Goal: Transaction & Acquisition: Purchase product/service

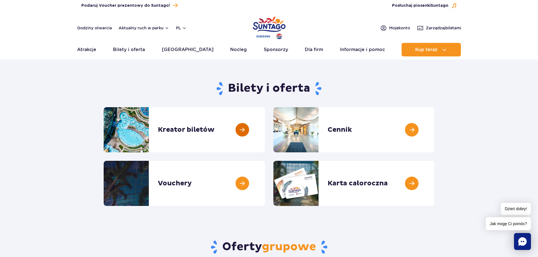
click at [265, 135] on link at bounding box center [265, 129] width 0 height 45
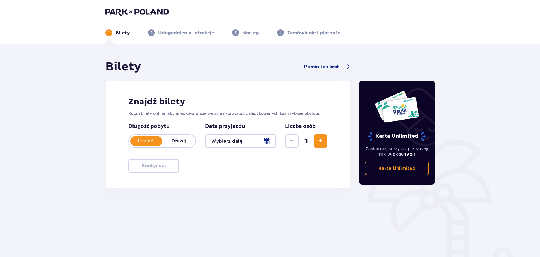
click at [260, 143] on div at bounding box center [240, 141] width 71 height 14
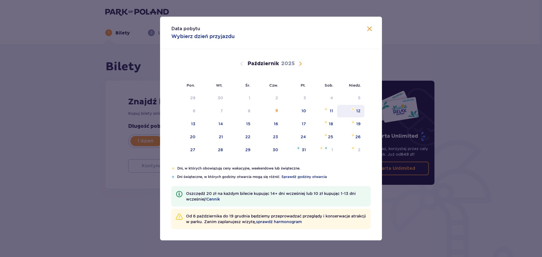
click at [346, 110] on div "12" at bounding box center [350, 111] width 27 height 12
type input "12.10.25"
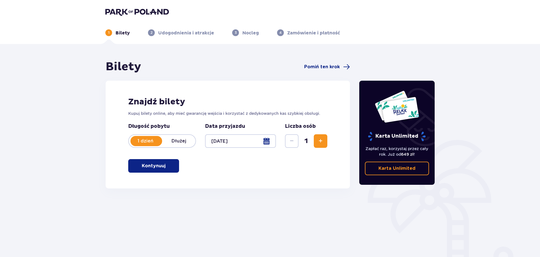
click at [323, 144] on span "Zwiększ" at bounding box center [320, 141] width 7 height 7
click at [321, 158] on div "Znajdź bilety Kupuj bilety online, aby mieć gwarancję wejścia i korzystać z ded…" at bounding box center [228, 135] width 244 height 108
click at [168, 169] on span "button" at bounding box center [166, 166] width 7 height 7
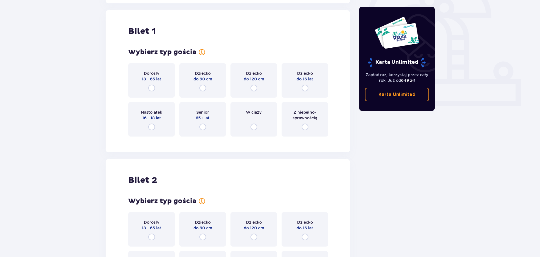
scroll to position [189, 0]
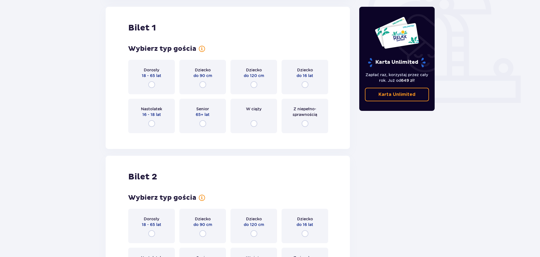
click at [152, 86] on input "radio" at bounding box center [151, 84] width 7 height 7
radio input "true"
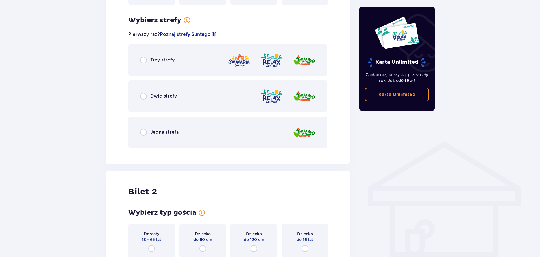
scroll to position [307, 0]
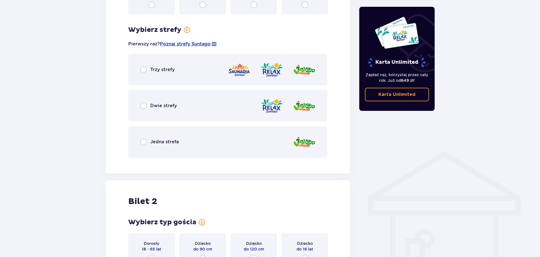
click at [173, 71] on span "Trzy strefy" at bounding box center [162, 70] width 24 height 6
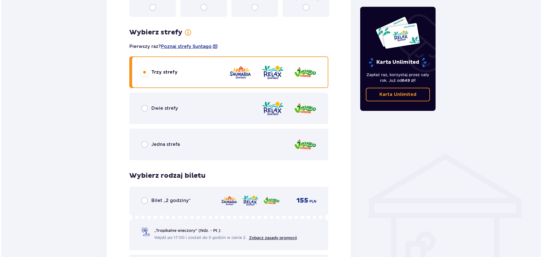
scroll to position [291, 0]
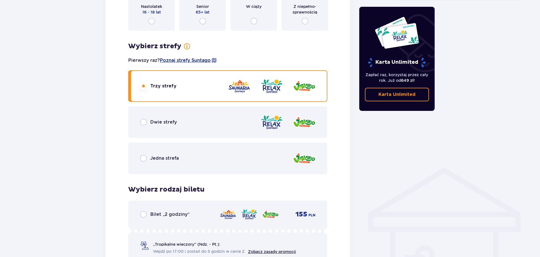
click at [186, 61] on span "Poznaj strefy Suntago" at bounding box center [185, 60] width 51 height 6
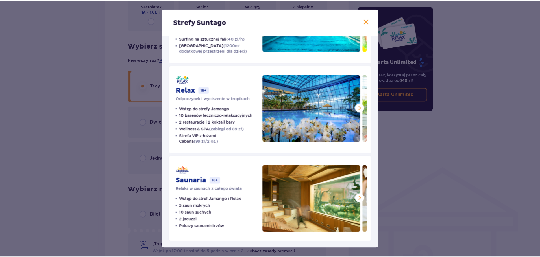
scroll to position [67, 0]
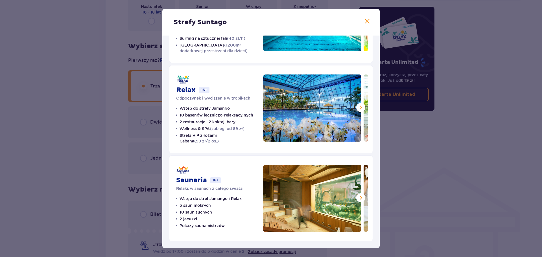
click at [445, 151] on div "Strefy Suntago Jamango Wodna rozrywka dla całej rodziny 35 zjeżdżalni 7 basenów…" at bounding box center [271, 128] width 542 height 257
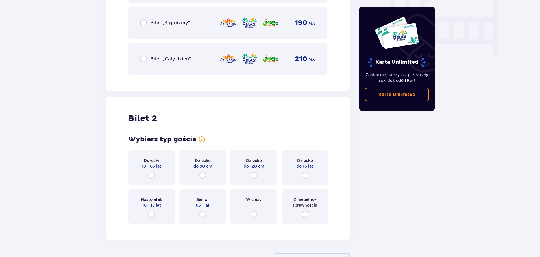
scroll to position [573, 0]
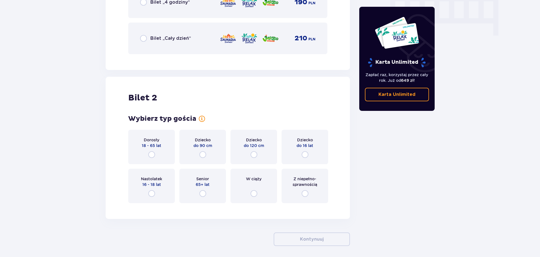
click at [146, 159] on div "Dorosły 18 - 65 lat" at bounding box center [151, 147] width 47 height 34
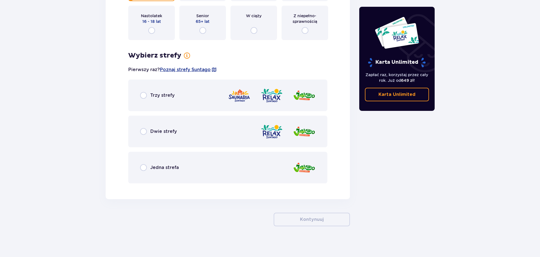
scroll to position [739, 0]
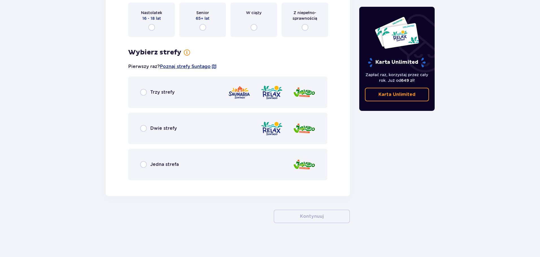
click at [172, 95] on span "Trzy strefy" at bounding box center [162, 92] width 24 height 6
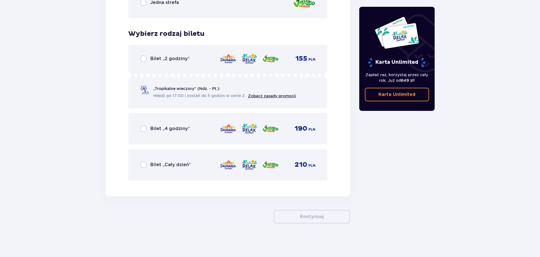
scroll to position [902, 0]
click at [160, 162] on span "Bilet „Cały dzień”" at bounding box center [170, 164] width 41 height 6
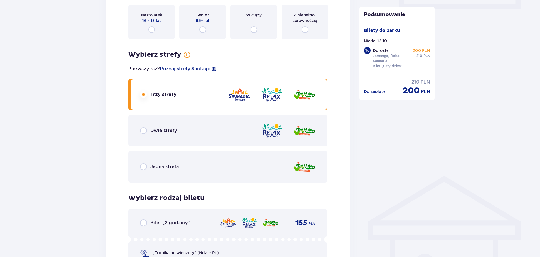
click at [159, 168] on span "Jedna strefa" at bounding box center [164, 167] width 29 height 6
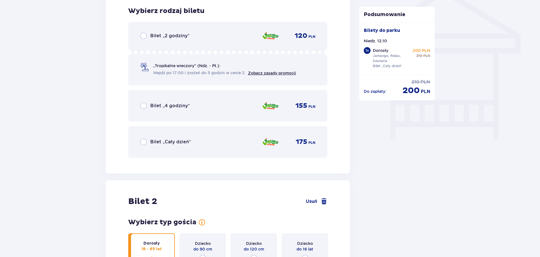
scroll to position [470, 0]
click at [164, 142] on span "Bilet „Cały dzień”" at bounding box center [170, 142] width 41 height 6
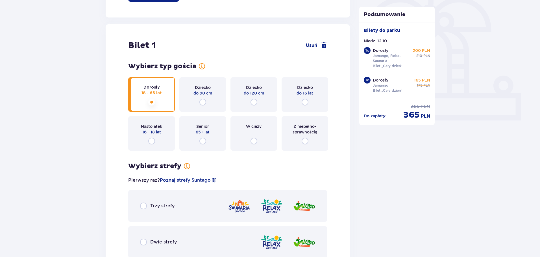
scroll to position [0, 0]
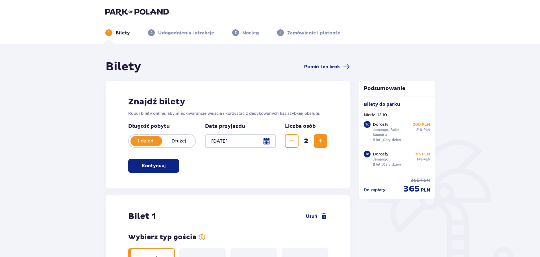
click at [117, 11] on img at bounding box center [137, 12] width 64 height 8
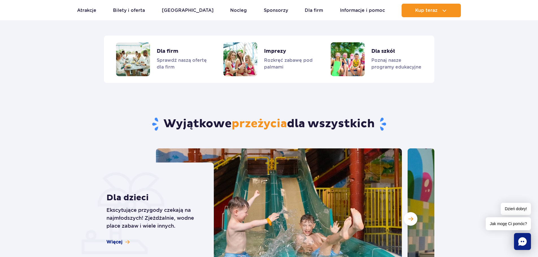
scroll to position [1430, 0]
